Goal: Find specific page/section: Find specific page/section

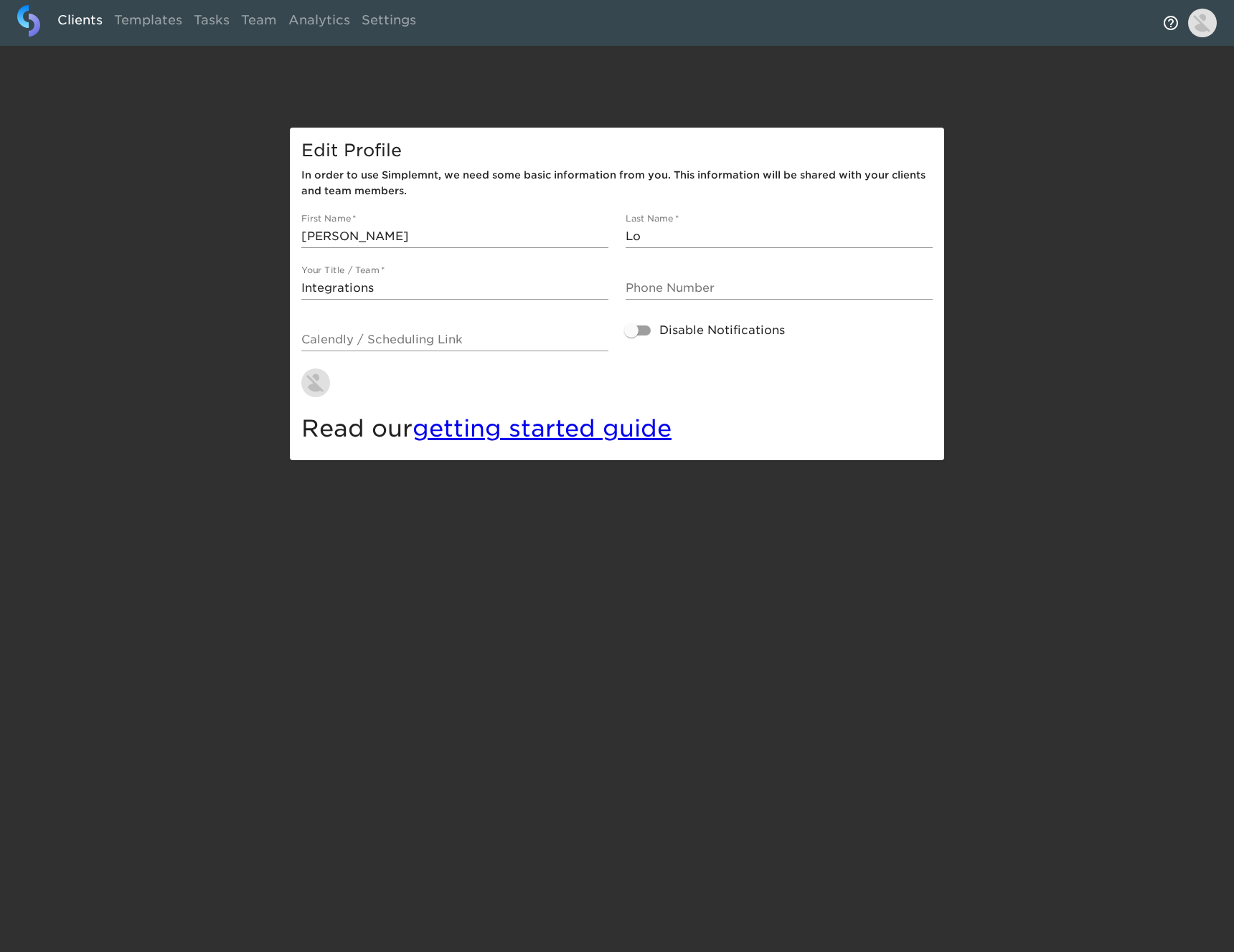
click at [81, 25] on link "Clients" at bounding box center [80, 23] width 57 height 35
select select "10"
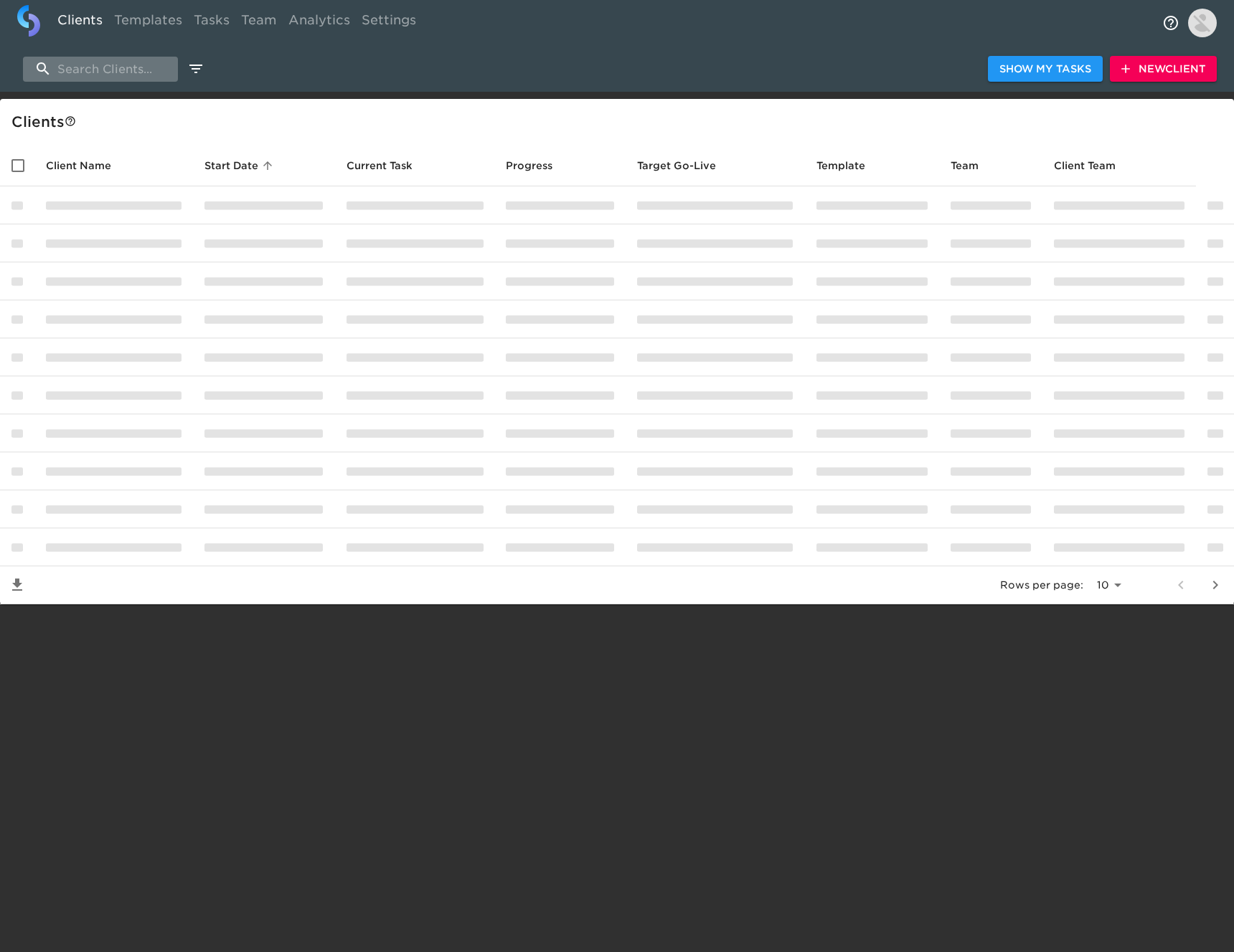
click at [93, 73] on input "search" at bounding box center [100, 69] width 155 height 25
type input "gwin"
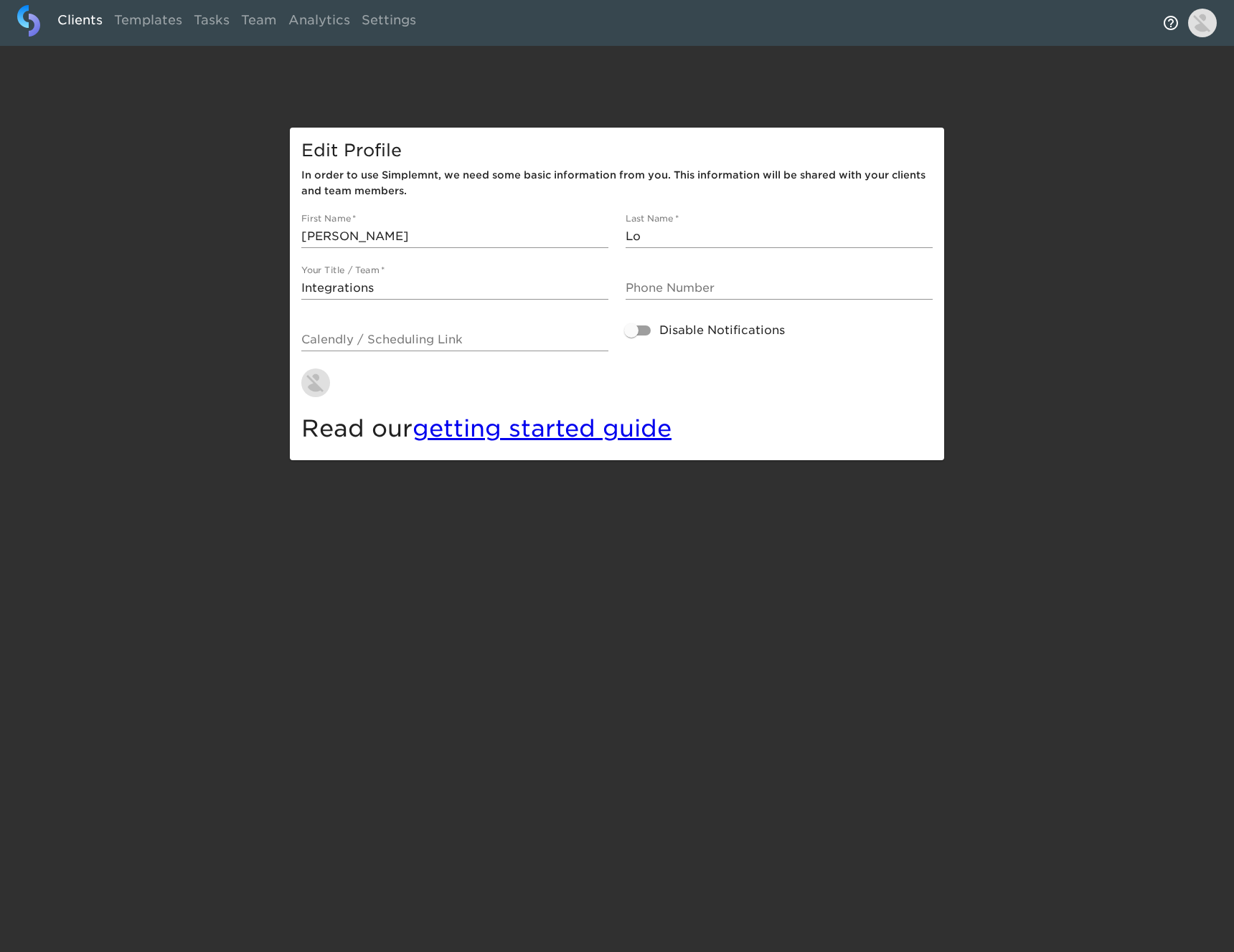
click at [70, 26] on link "Clients" at bounding box center [80, 23] width 57 height 35
select select "10"
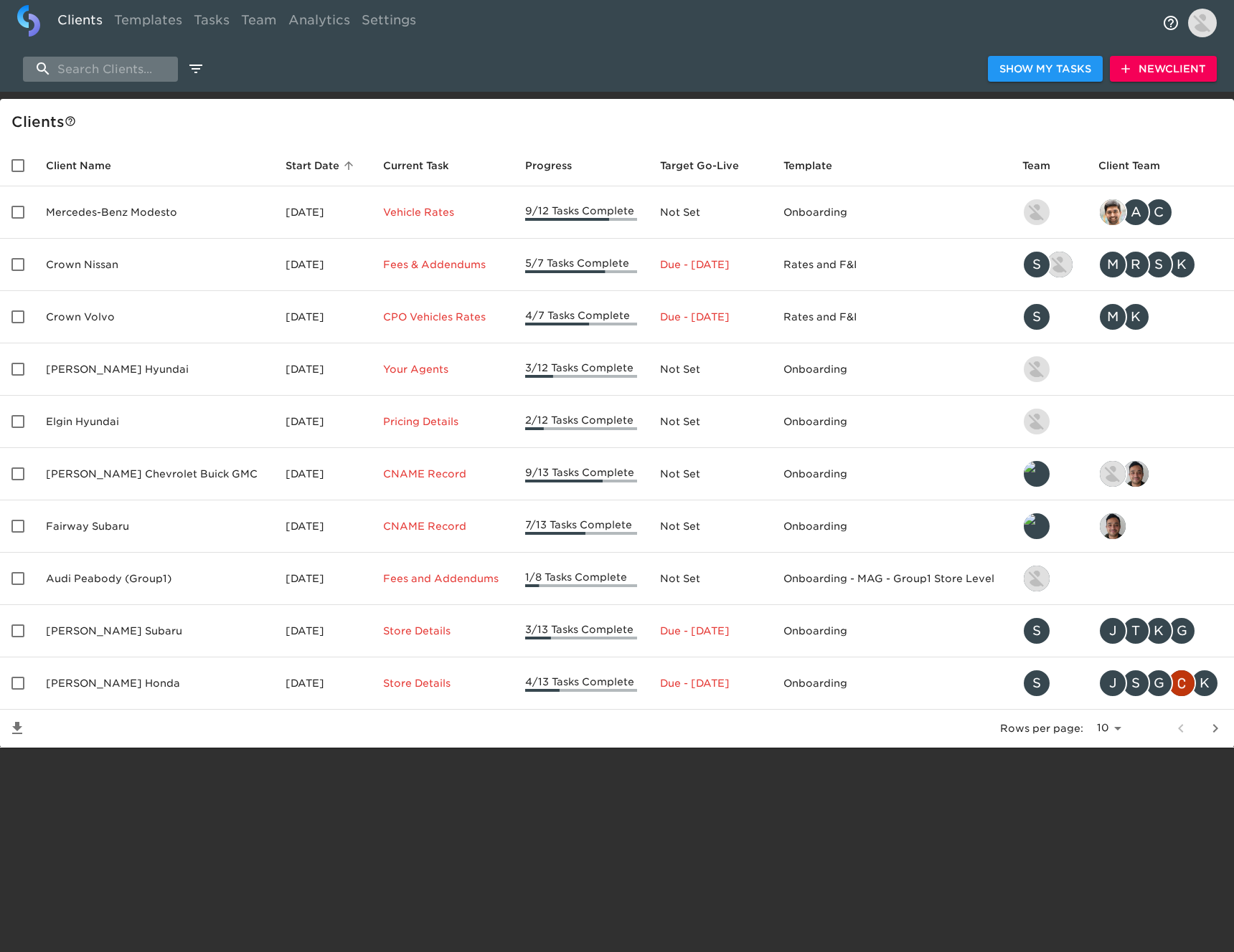
click at [103, 68] on input "search" at bounding box center [100, 69] width 155 height 25
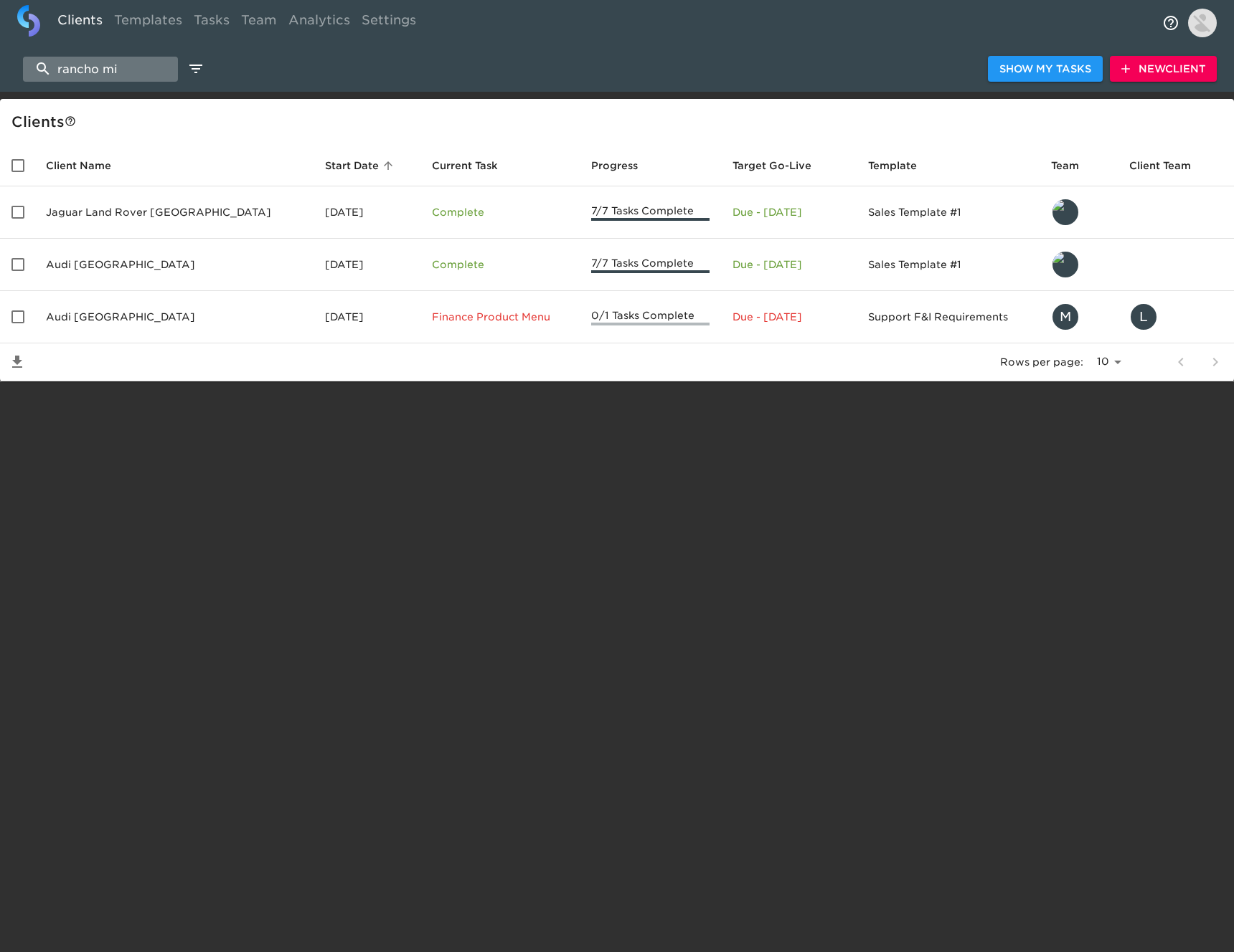
type input "rancho mir"
